Goal: Information Seeking & Learning: Check status

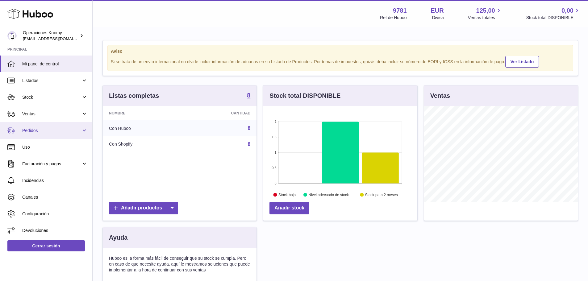
scroll to position [96, 154]
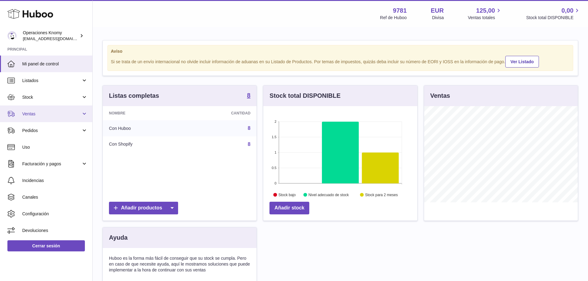
click at [41, 117] on link "Ventas" at bounding box center [46, 114] width 92 height 17
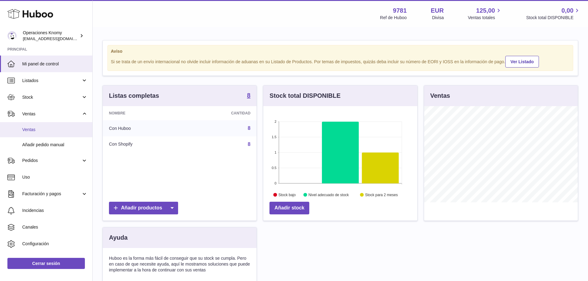
click at [38, 131] on span "Ventas" at bounding box center [54, 130] width 65 height 6
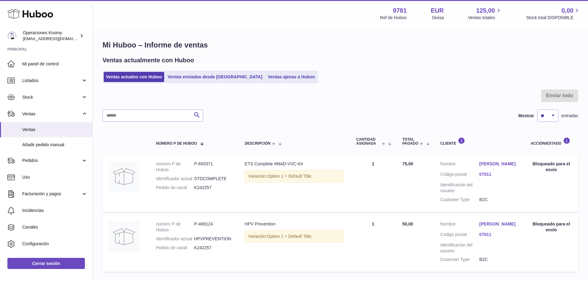
click at [209, 70] on div "Ventas actualmente con Huboo Ventas actuales con Huboo Ventas enviadas desde Hu…" at bounding box center [340, 69] width 476 height 27
click at [208, 77] on link "Ventas enviadas desde [GEOGRAPHIC_DATA]" at bounding box center [214, 77] width 99 height 10
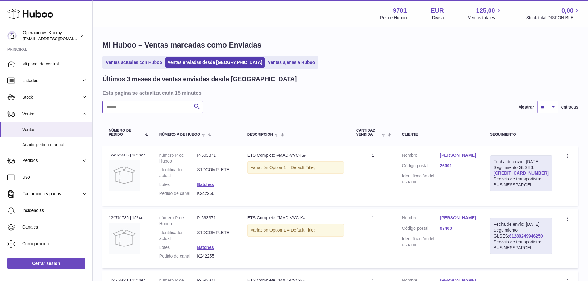
click at [154, 109] on input "text" at bounding box center [152, 107] width 101 height 12
paste input "*******"
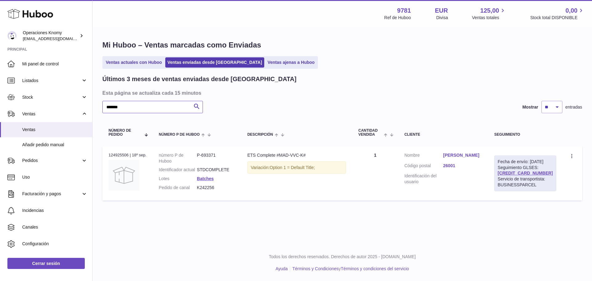
type input "*******"
click at [468, 158] on link "[PERSON_NAME]" at bounding box center [462, 155] width 39 height 6
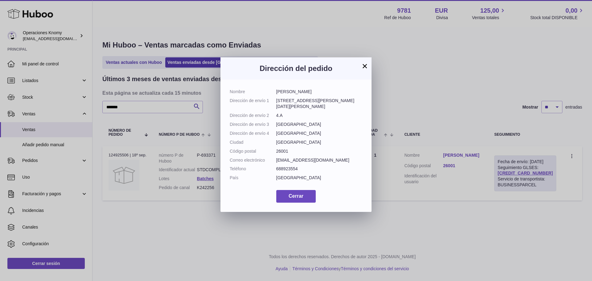
drag, startPoint x: 364, startPoint y: 65, endPoint x: 366, endPoint y: 71, distance: 6.2
click at [364, 65] on button "×" at bounding box center [364, 65] width 7 height 7
